Goal: Task Accomplishment & Management: Manage account settings

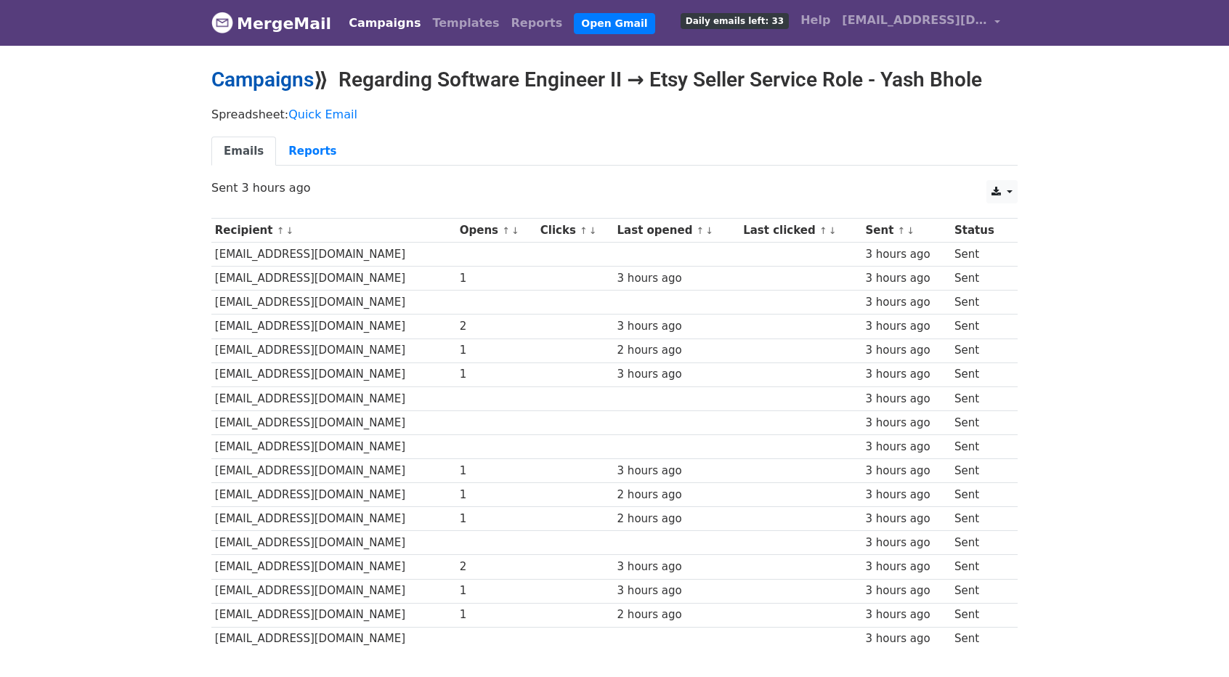
click at [266, 86] on link "Campaigns" at bounding box center [262, 80] width 102 height 24
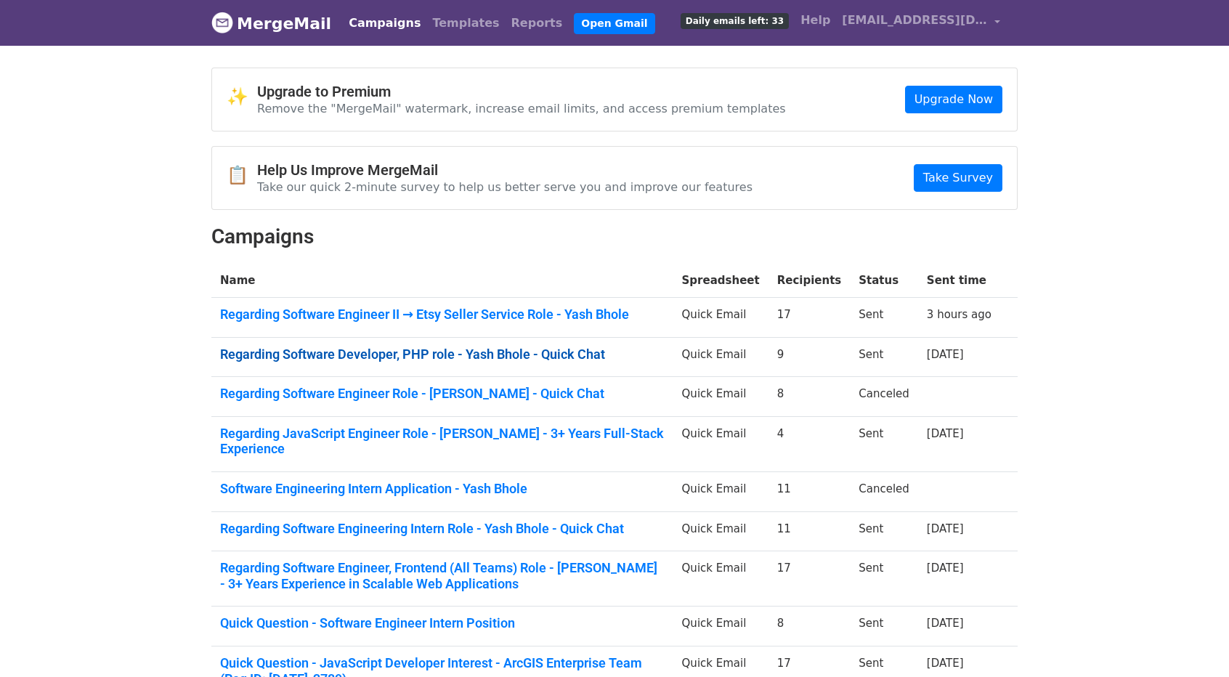
click at [472, 349] on link "Regarding Software Developer, PHP role - Yash Bhole - Quick Chat" at bounding box center [442, 354] width 444 height 16
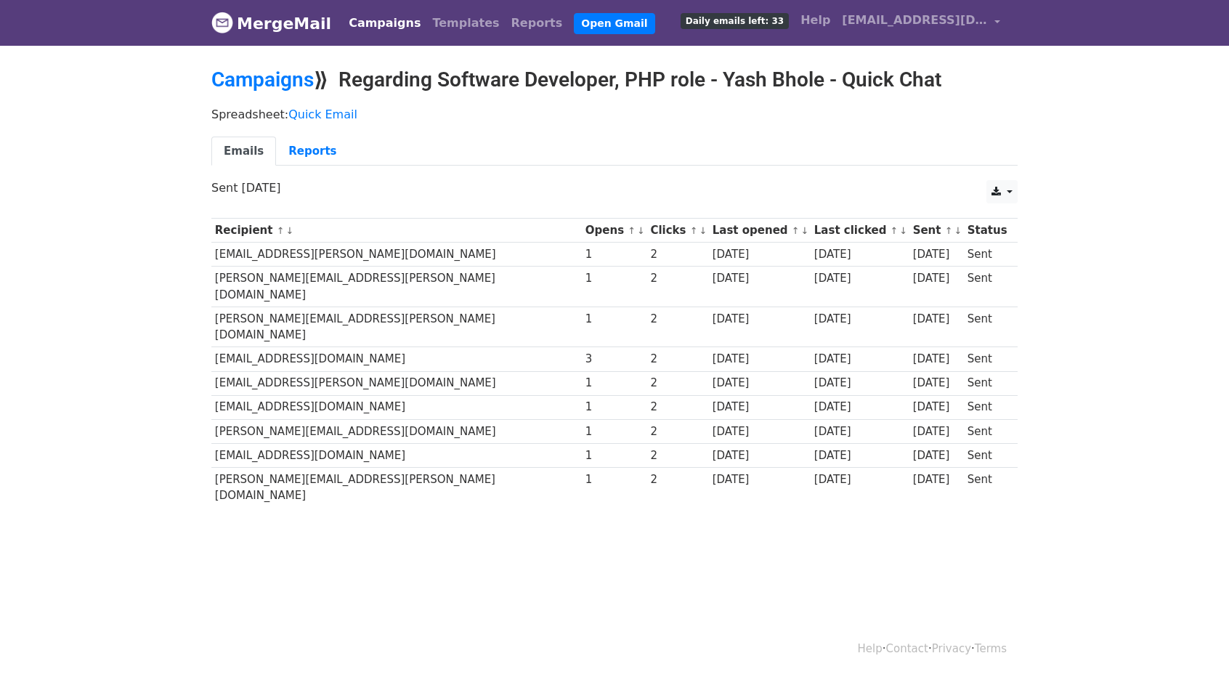
drag, startPoint x: 407, startPoint y: 306, endPoint x: 667, endPoint y: 298, distance: 260.1
click at [667, 306] on tr "[PERSON_NAME][EMAIL_ADDRESS][PERSON_NAME][DOMAIN_NAME] 1 2 [DATE] [DATE] [DATE]…" at bounding box center [614, 326] width 806 height 41
click at [439, 347] on td "[EMAIL_ADDRESS][DOMAIN_NAME]" at bounding box center [396, 359] width 370 height 24
drag, startPoint x: 439, startPoint y: 329, endPoint x: 778, endPoint y: 316, distance: 339.4
click at [778, 347] on tr "[EMAIL_ADDRESS][DOMAIN_NAME] 3 2 [DATE] [DATE] [DATE] Sent" at bounding box center [614, 359] width 806 height 24
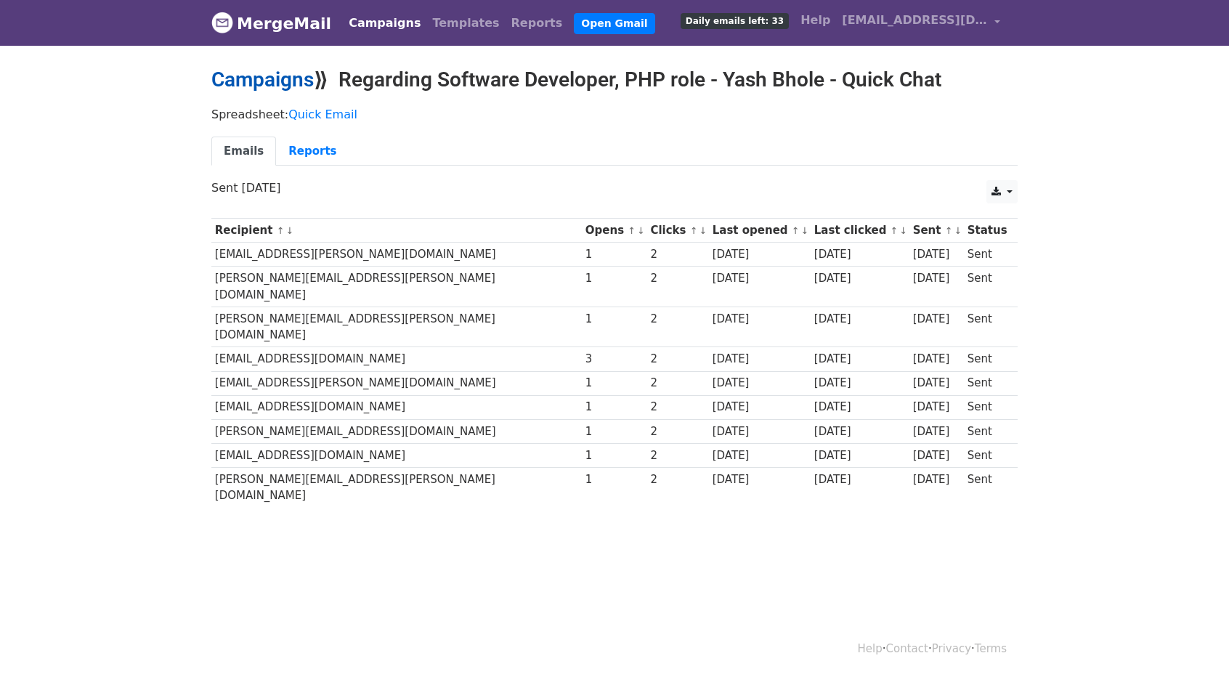
click at [290, 85] on link "Campaigns" at bounding box center [262, 80] width 102 height 24
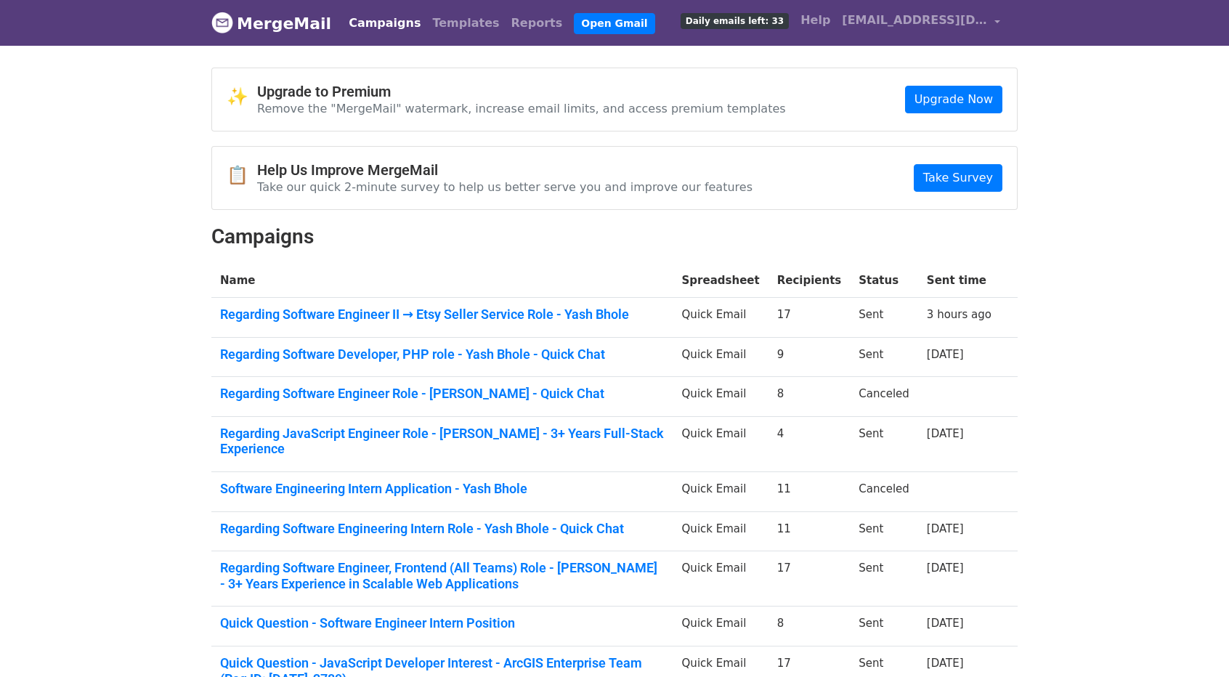
scroll to position [97, 0]
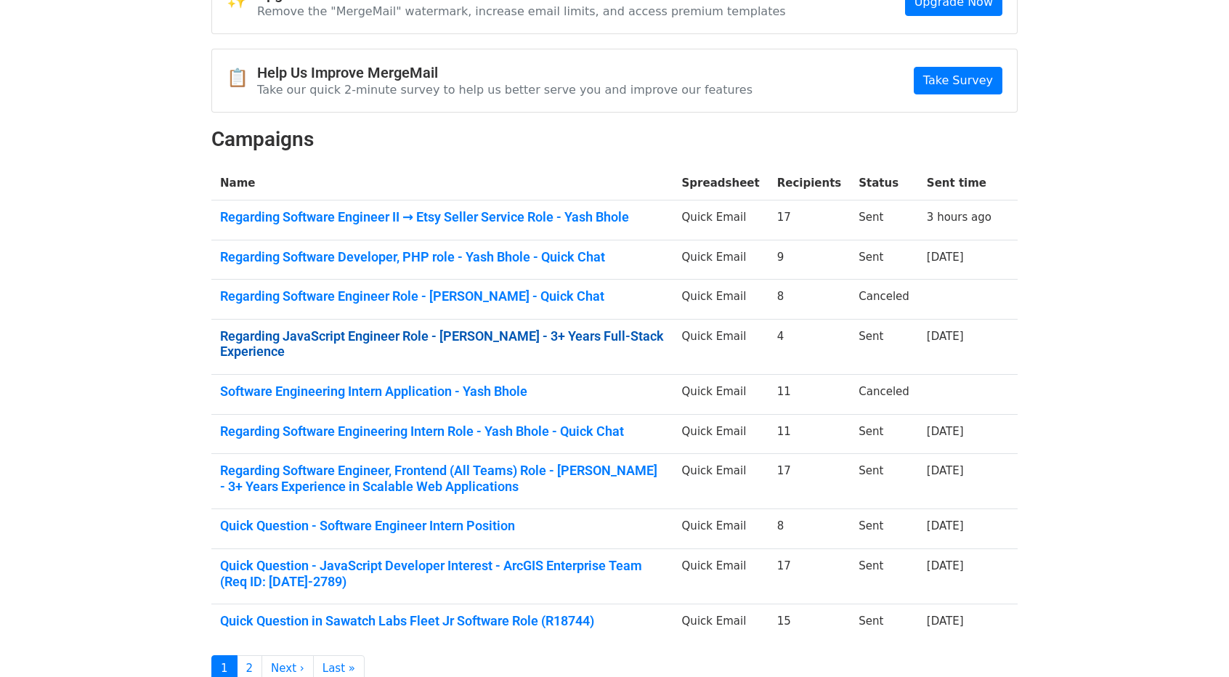
click at [484, 330] on link "Regarding JavaScript Engineer Role - [PERSON_NAME] - 3+ Years Full-Stack Experi…" at bounding box center [442, 343] width 444 height 31
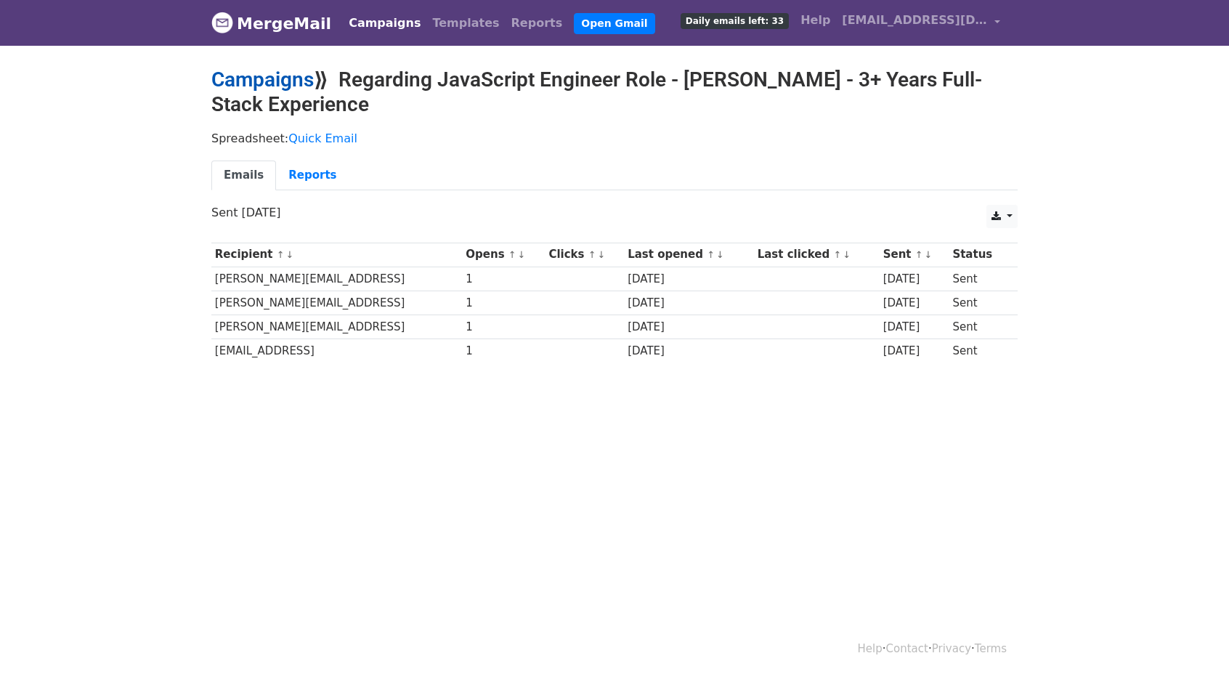
click at [238, 78] on link "Campaigns" at bounding box center [262, 80] width 102 height 24
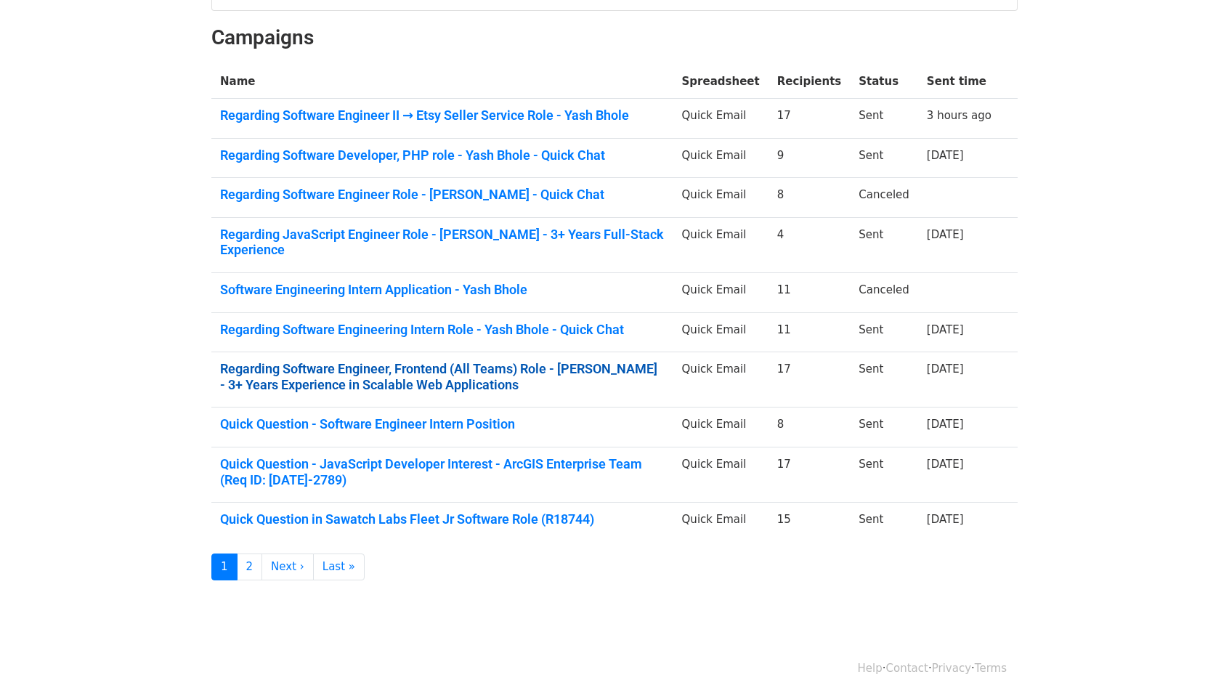
click at [455, 361] on link "Regarding Software Engineer, Frontend (All Teams) Role - [PERSON_NAME] - 3+ Yea…" at bounding box center [442, 376] width 444 height 31
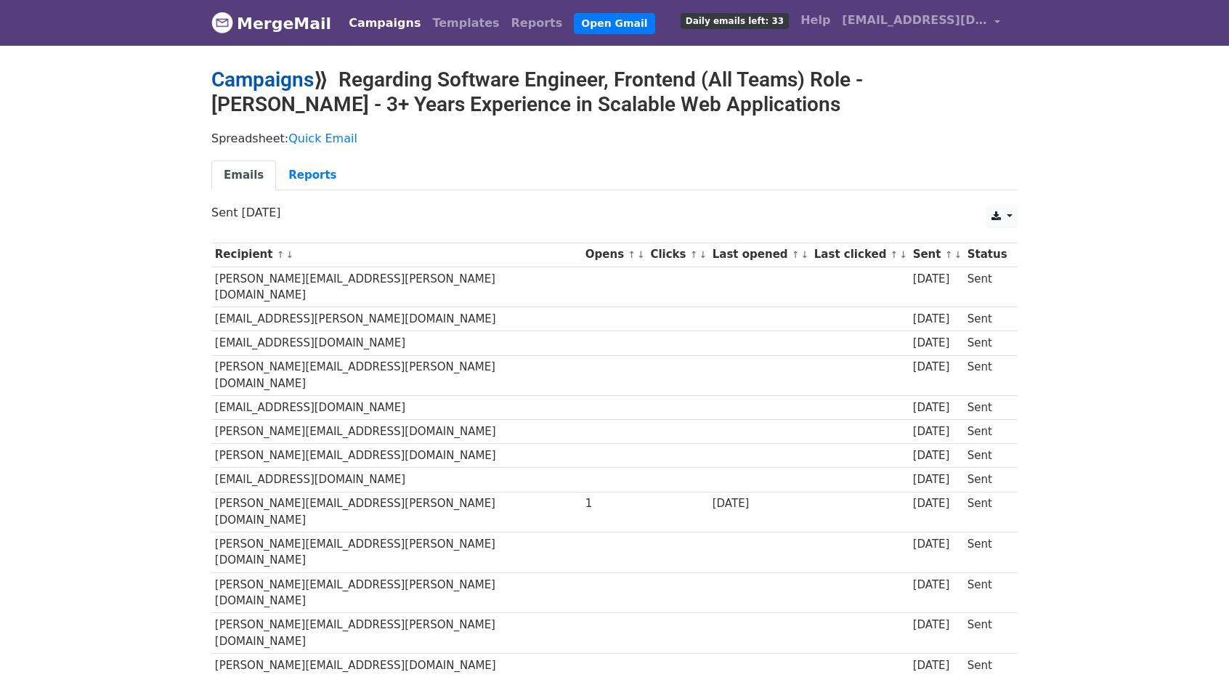
click at [258, 78] on link "Campaigns" at bounding box center [262, 80] width 102 height 24
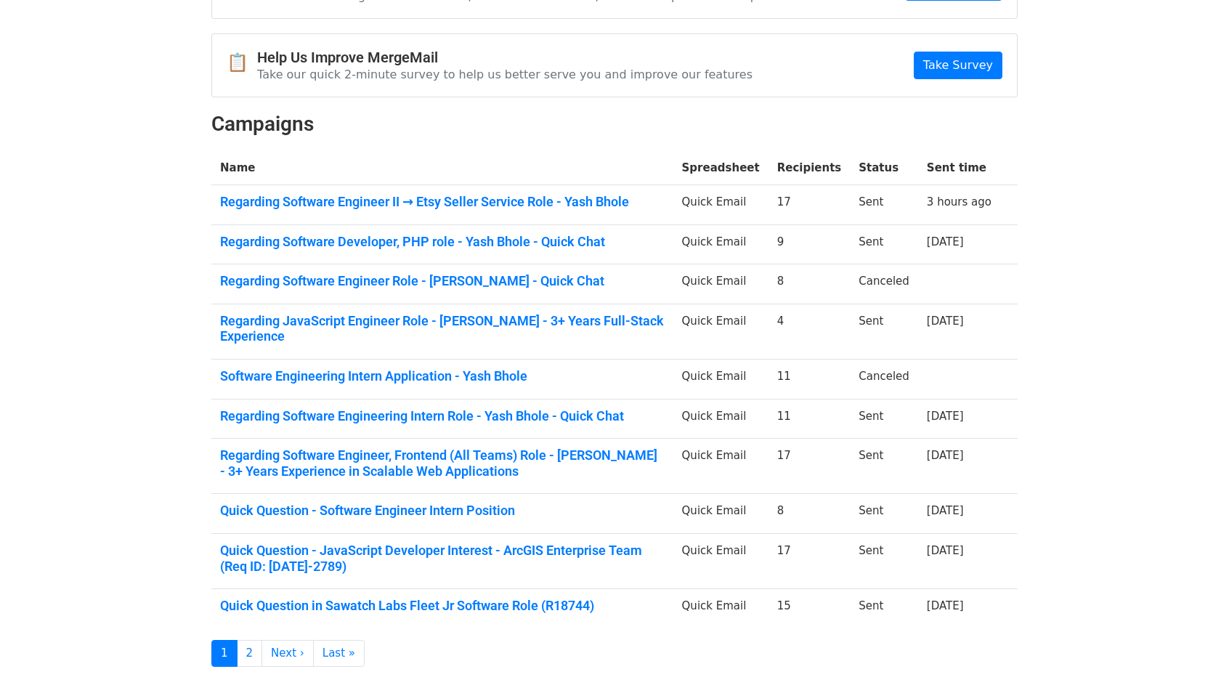
scroll to position [199, 0]
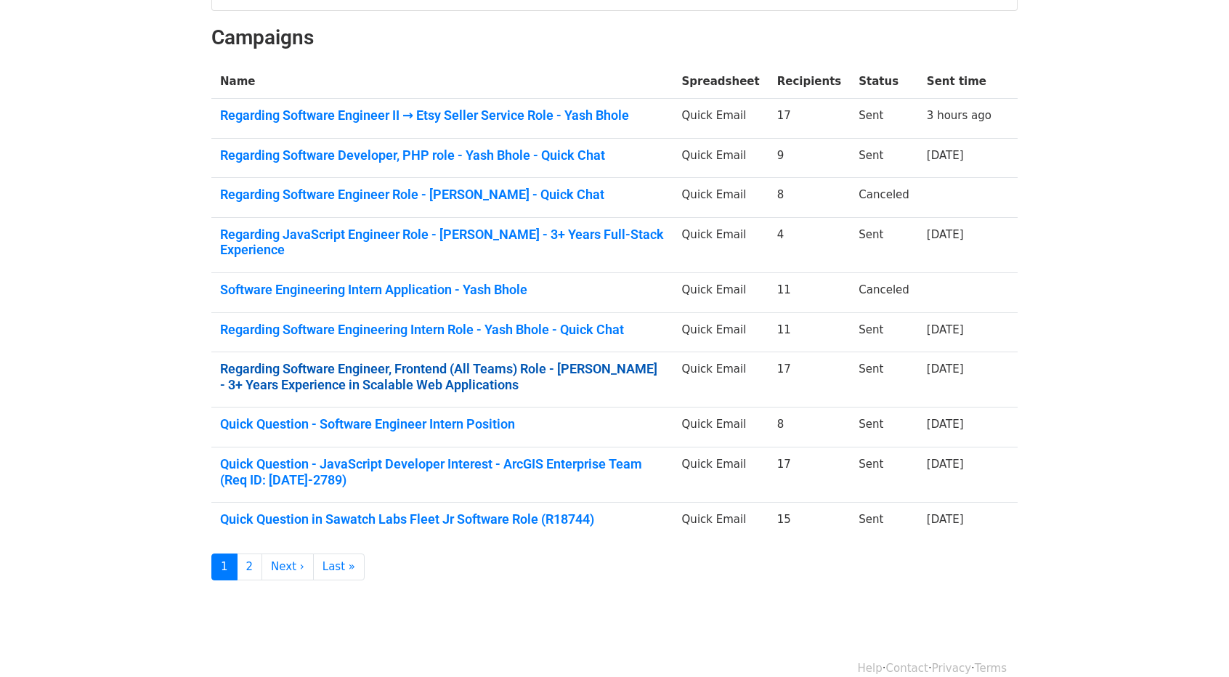
click at [438, 361] on link "Regarding Software Engineer, Frontend (All Teams) Role - [PERSON_NAME] - 3+ Yea…" at bounding box center [442, 376] width 444 height 31
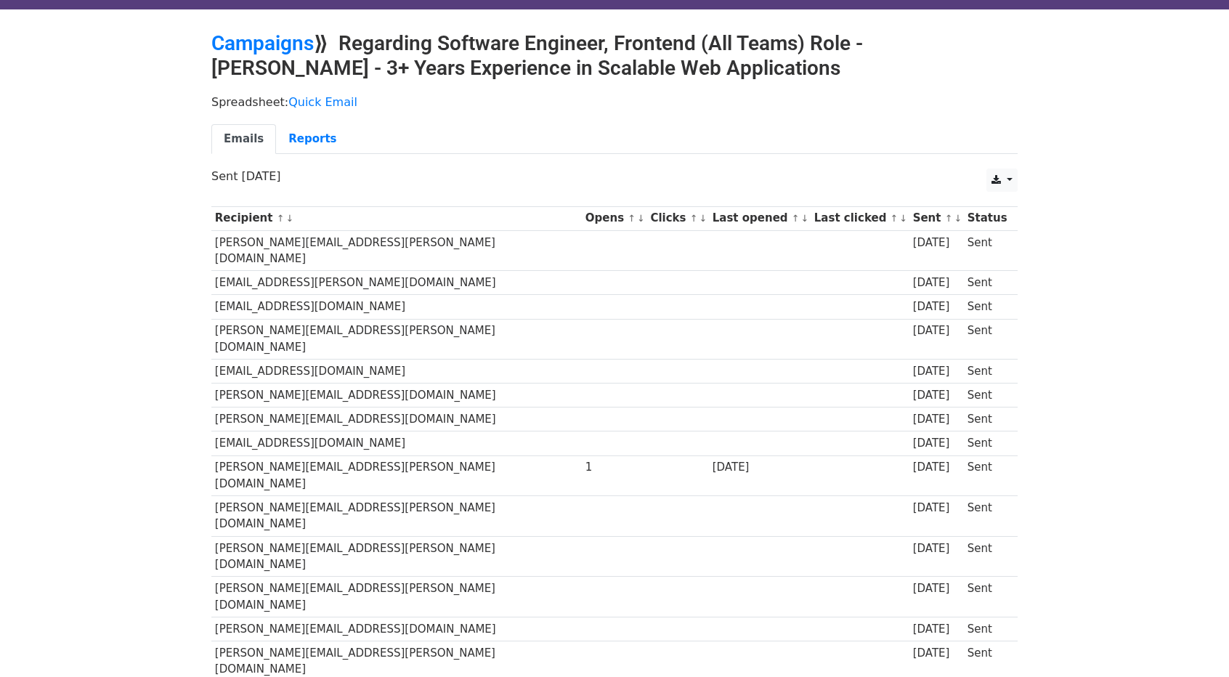
scroll to position [46, 0]
